Goal: Transaction & Acquisition: Book appointment/travel/reservation

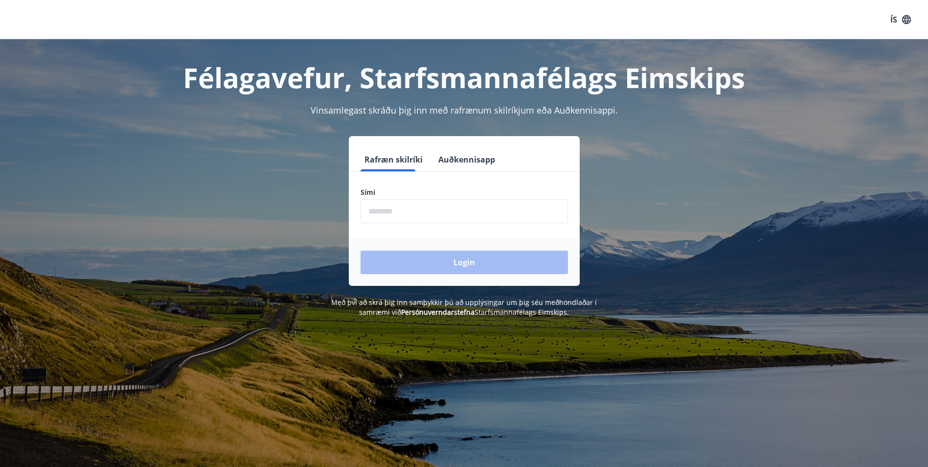
click at [447, 218] on input "phone" at bounding box center [463, 211] width 207 height 24
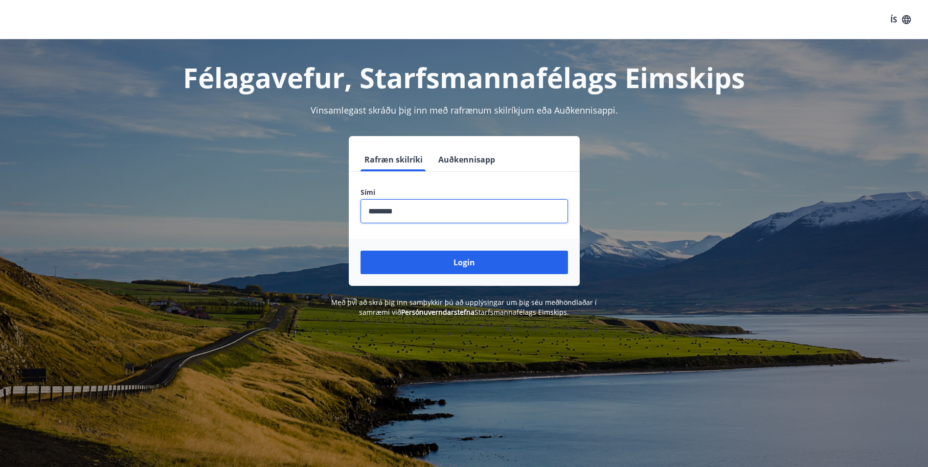
type input "********"
click at [360, 250] on button "Login" at bounding box center [463, 261] width 207 height 23
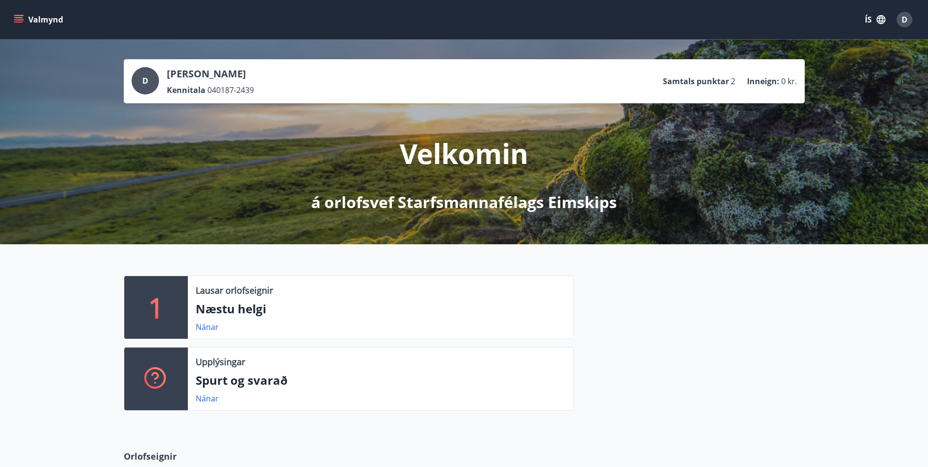
click at [214, 319] on div "Lausar orlofseignir Næstu helgi Nánar" at bounding box center [380, 307] width 385 height 63
click at [208, 330] on link "Nánar" at bounding box center [207, 326] width 23 height 11
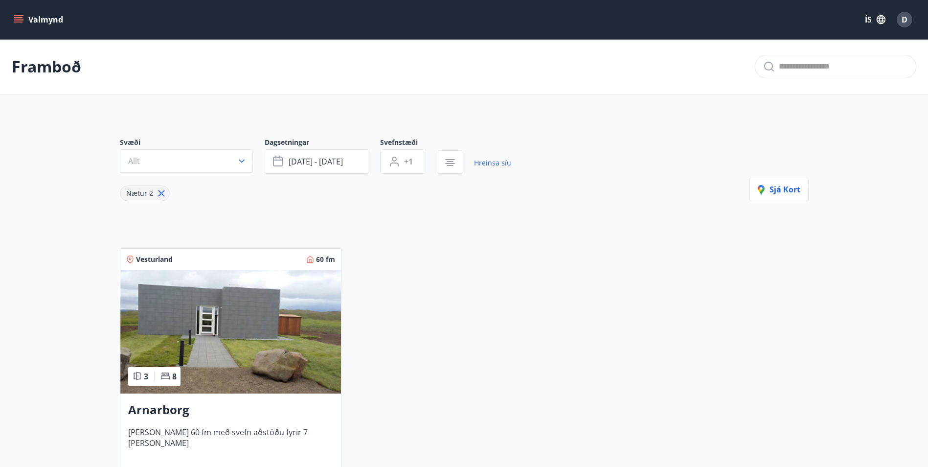
click at [16, 14] on button "Valmynd" at bounding box center [39, 20] width 55 height 18
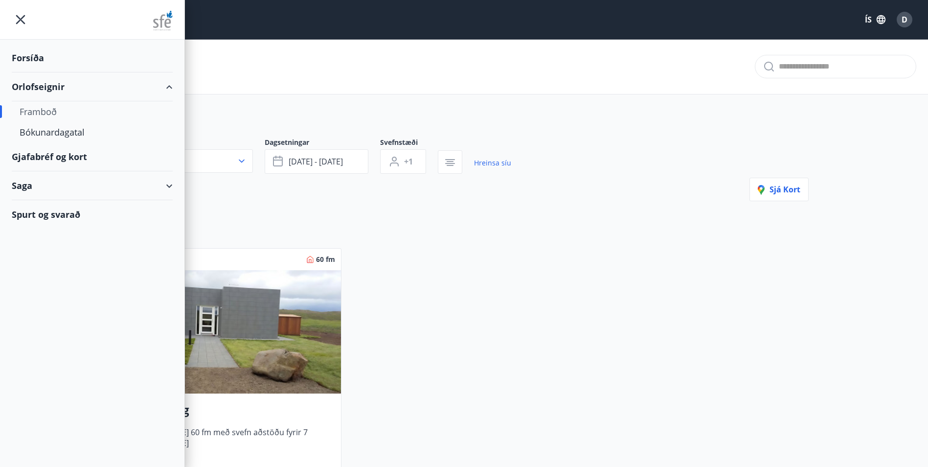
click at [50, 112] on div "Framboð" at bounding box center [92, 111] width 145 height 21
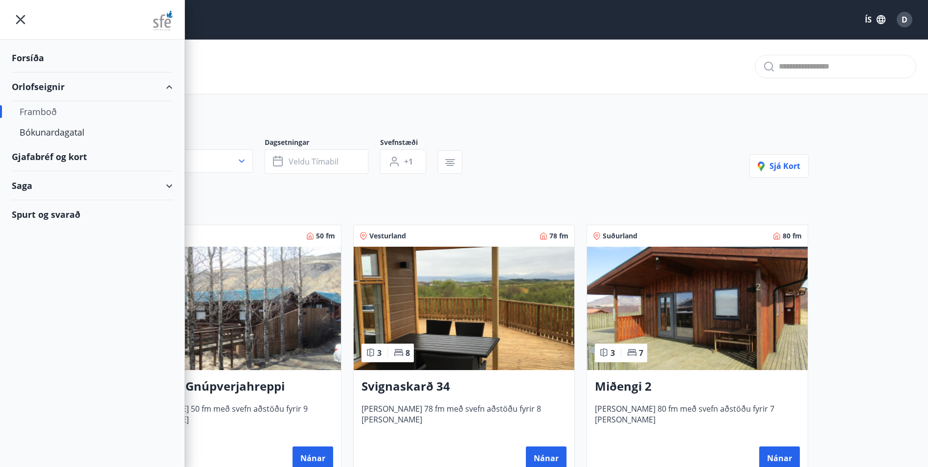
click at [553, 154] on div "Svæði Allt Dagsetningar Veldu tímabil Svefnstæði +1 Sjá kort" at bounding box center [464, 157] width 689 height 40
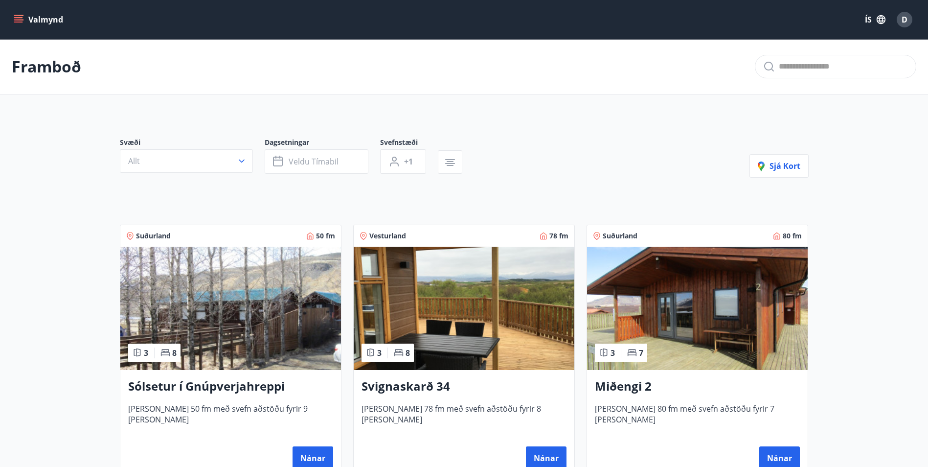
click at [54, 22] on button "Valmynd" at bounding box center [39, 20] width 55 height 18
